Goal: Information Seeking & Learning: Find specific fact

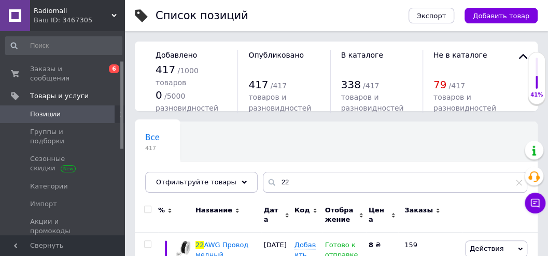
scroll to position [69, 0]
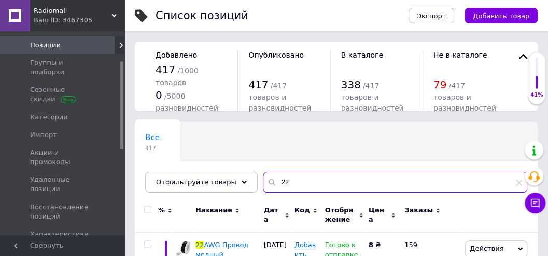
drag, startPoint x: 281, startPoint y: 181, endPoint x: 259, endPoint y: 186, distance: 22.5
click at [263, 186] on div "22" at bounding box center [395, 182] width 265 height 21
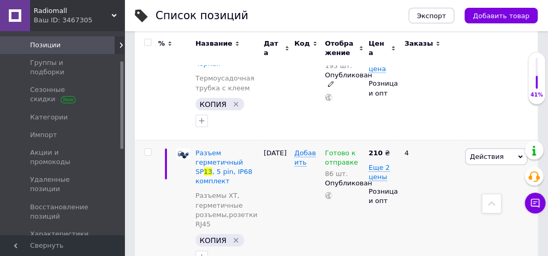
scroll to position [968, 0]
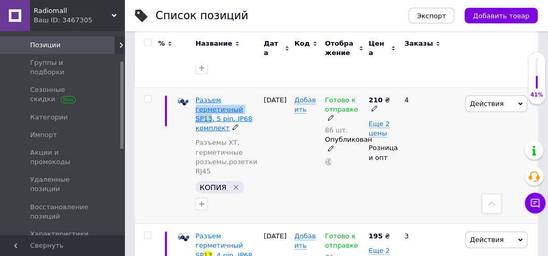
drag, startPoint x: 194, startPoint y: 80, endPoint x: 248, endPoint y: 80, distance: 54.5
click at [253, 87] on div "Разъем герметичный SP 13 , 5 pin, IP68 комплект Разъемы XT, герметичные розъемы…" at bounding box center [227, 155] width 68 height 136
copy span "герметичный SP 13"
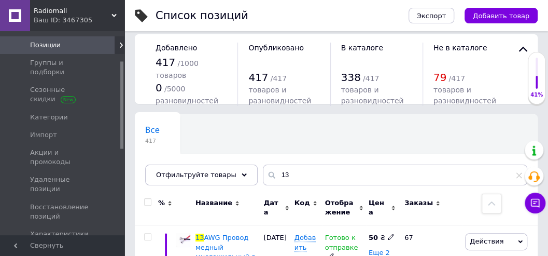
scroll to position [0, 0]
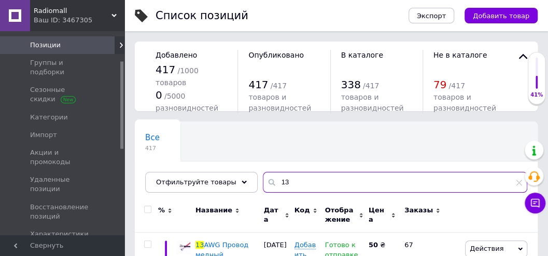
drag, startPoint x: 281, startPoint y: 184, endPoint x: 268, endPoint y: 185, distance: 13.0
click at [268, 185] on input "13" at bounding box center [395, 182] width 265 height 21
paste input "герметичный SP"
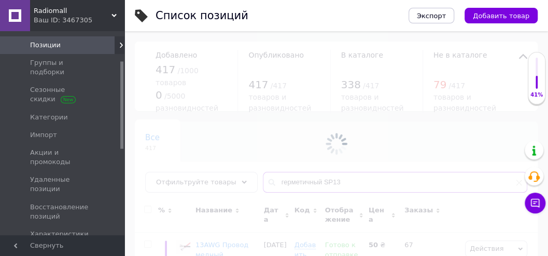
type input "герметичный SP13"
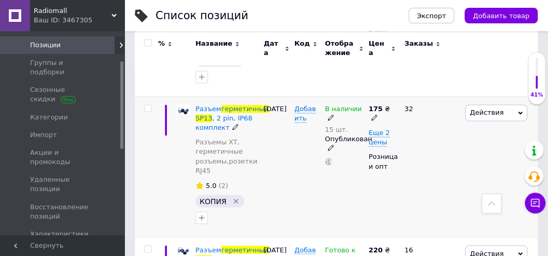
scroll to position [657, 0]
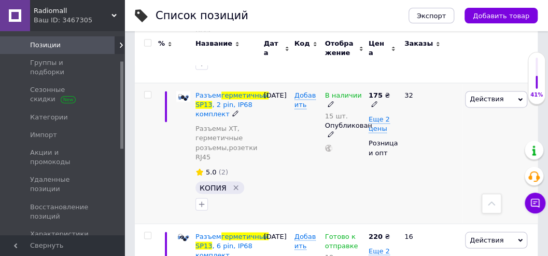
click at [341, 113] on div "15 шт." at bounding box center [344, 116] width 38 height 8
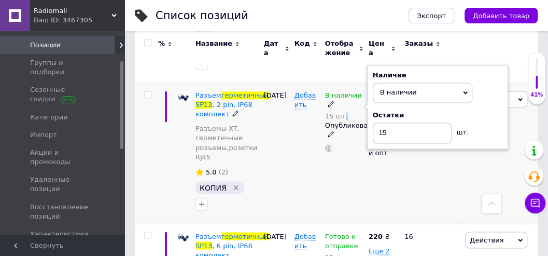
click at [341, 113] on div "15 шт." at bounding box center [344, 116] width 38 height 8
drag, startPoint x: 386, startPoint y: 129, endPoint x: 371, endPoint y: 130, distance: 15.1
click at [373, 130] on input "15" at bounding box center [412, 132] width 79 height 21
type input "6"
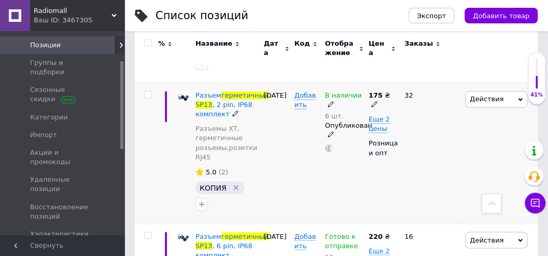
click at [358, 187] on div "В наличии 6 шт. Опубликован" at bounding box center [345, 152] width 44 height 141
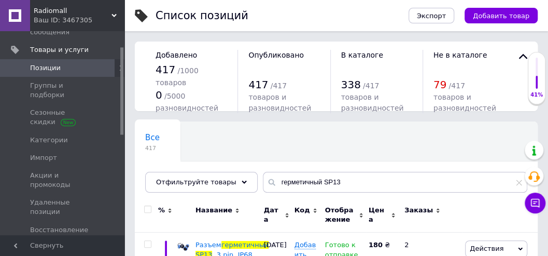
scroll to position [34, 0]
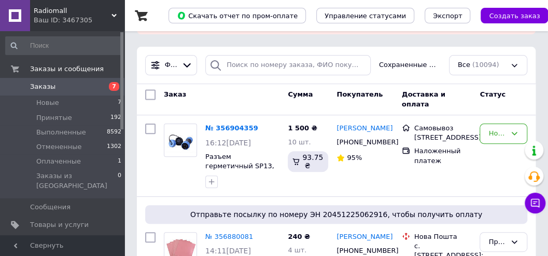
scroll to position [138, 0]
